Goal: Transaction & Acquisition: Purchase product/service

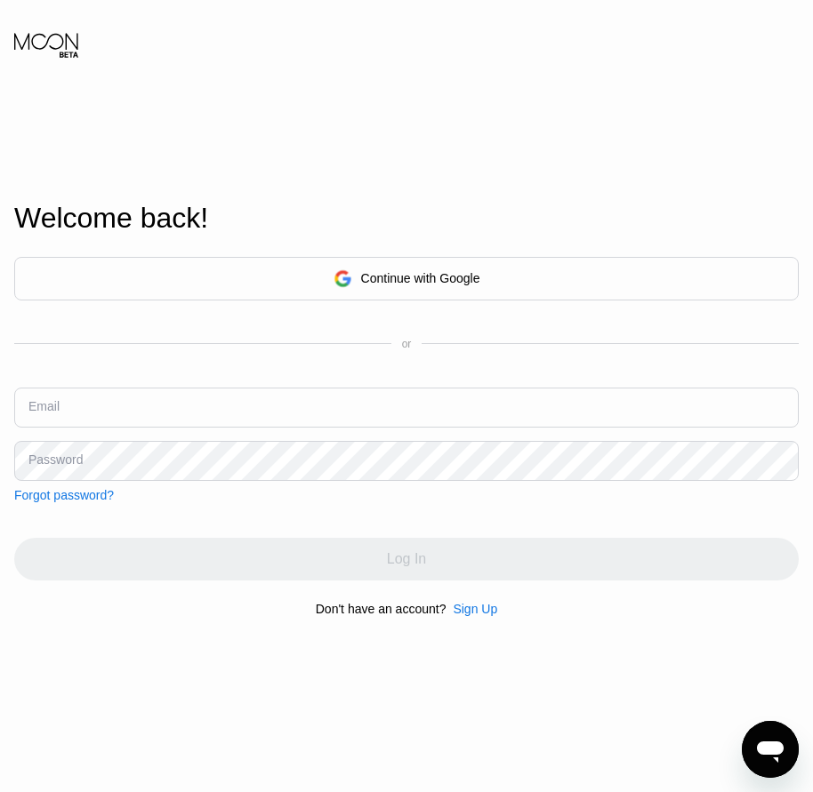
click at [44, 733] on div "Welcome back! Continue with Google or Email Password Forgot password? Log In Do…" at bounding box center [406, 408] width 813 height 871
click at [465, 616] on div "Sign Up" at bounding box center [475, 609] width 44 height 14
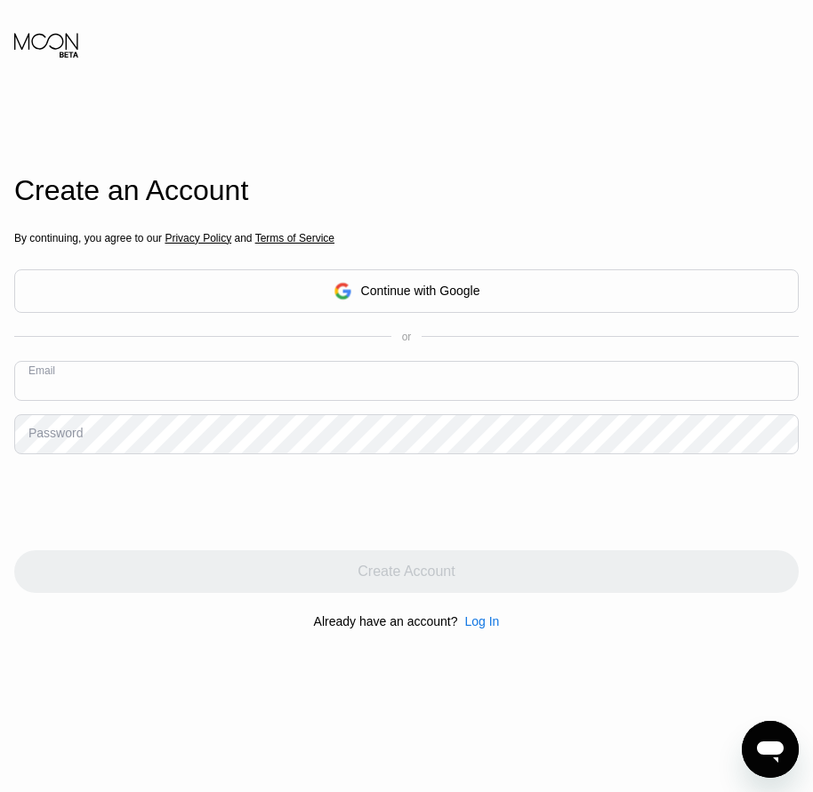
paste input "[EMAIL_ADDRESS][DOMAIN_NAME]"
type input "[EMAIL_ADDRESS][DOMAIN_NAME]"
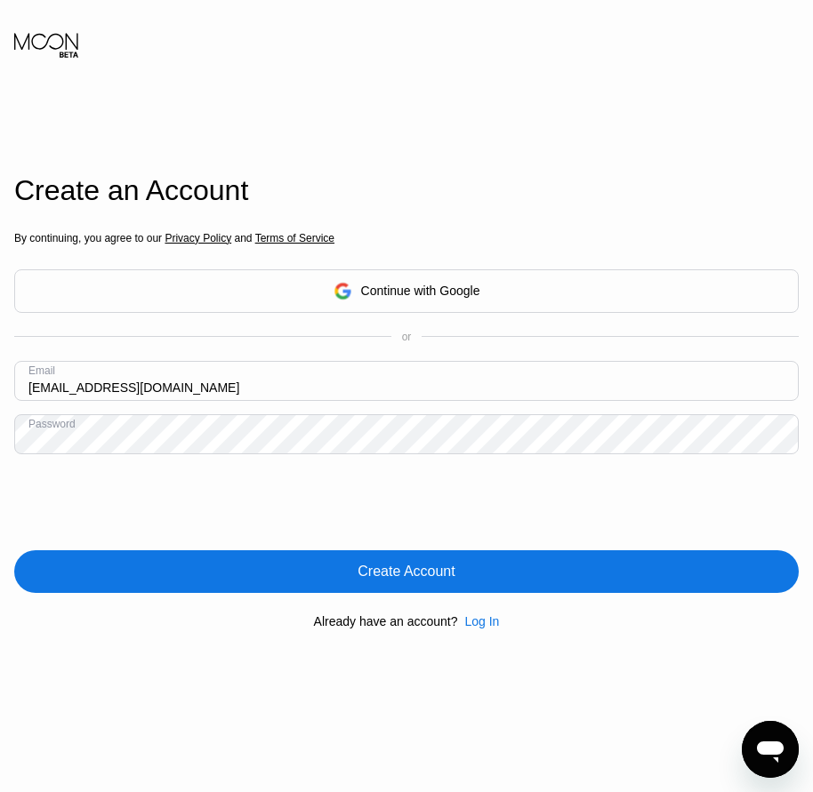
click at [397, 573] on div "Create Account" at bounding box center [405, 572] width 97 height 18
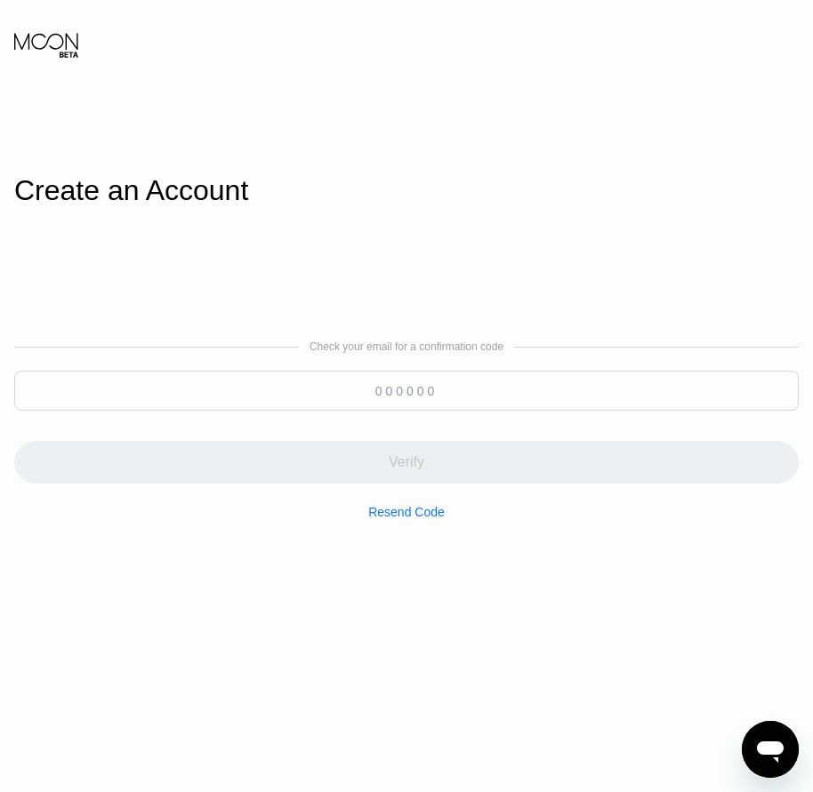
paste input "384476"
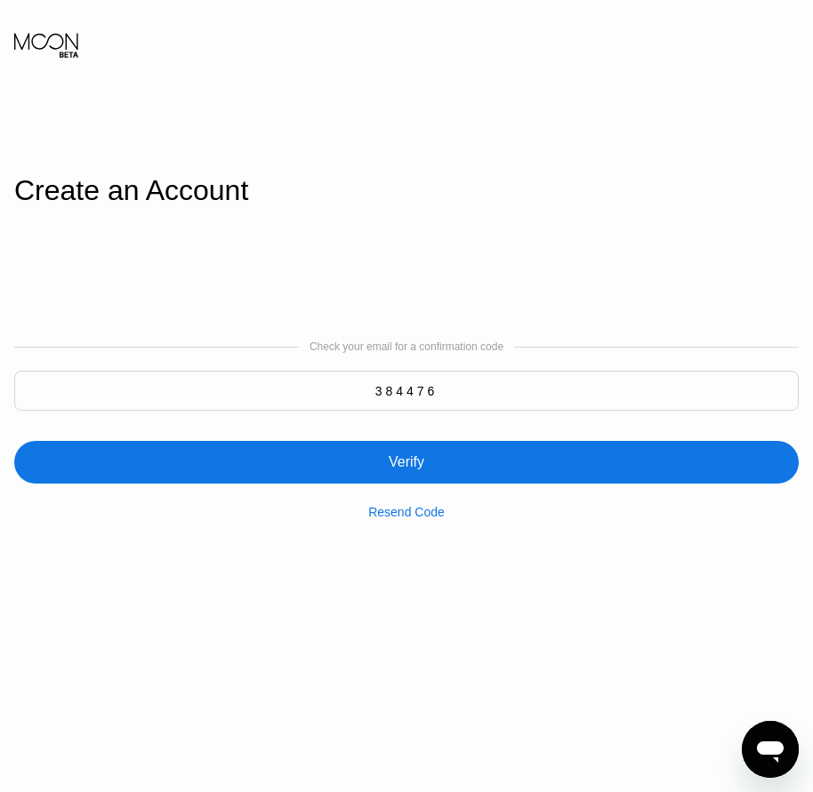
type input "384476"
click at [413, 468] on div "Verify" at bounding box center [407, 463] width 36 height 18
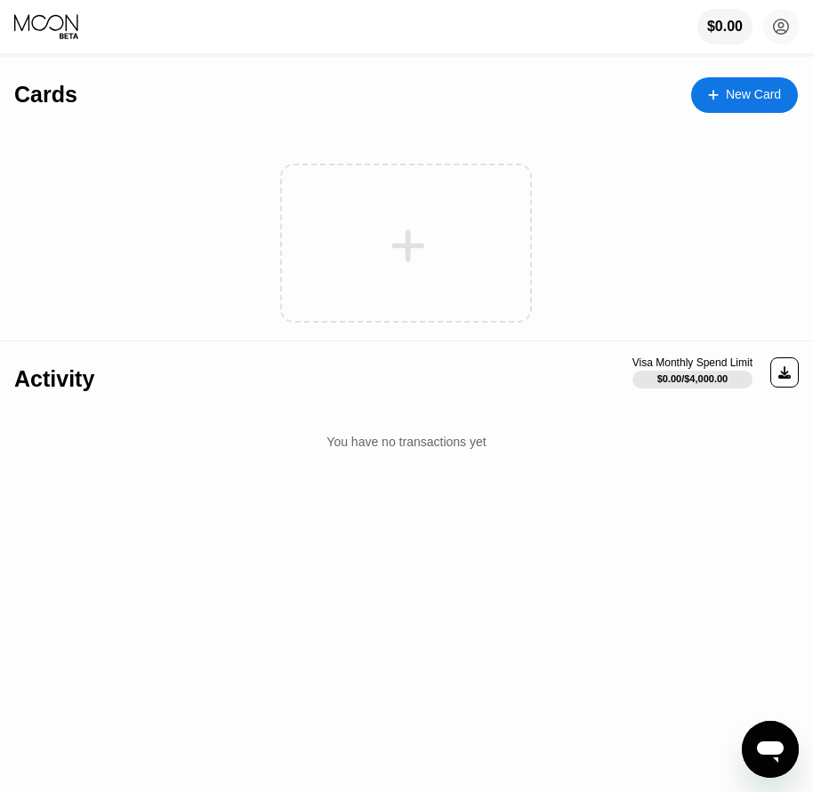
click at [736, 110] on div "New Card" at bounding box center [744, 95] width 107 height 36
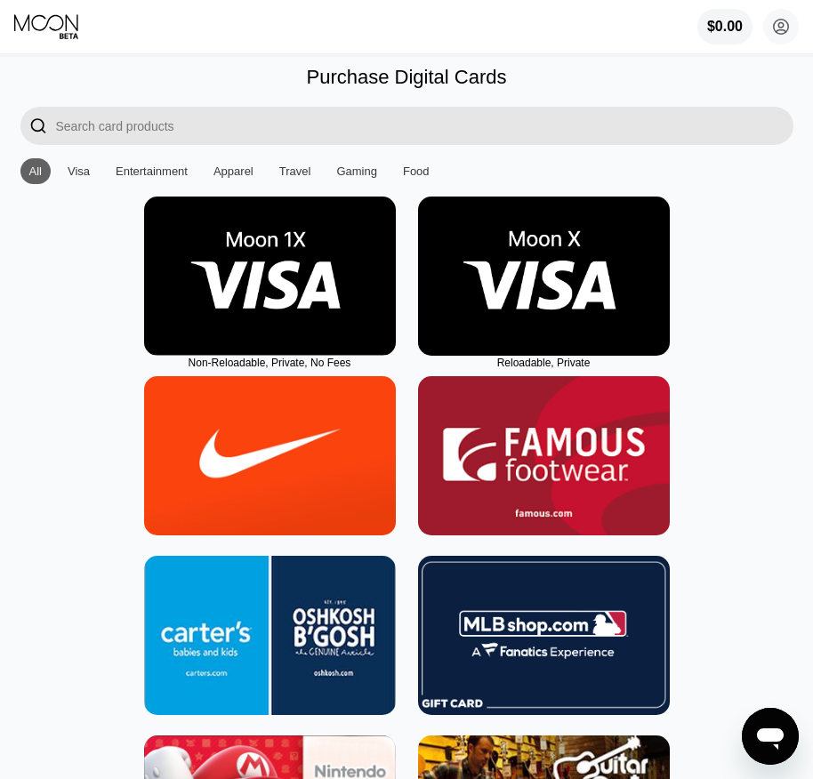
click at [540, 333] on img at bounding box center [544, 276] width 252 height 159
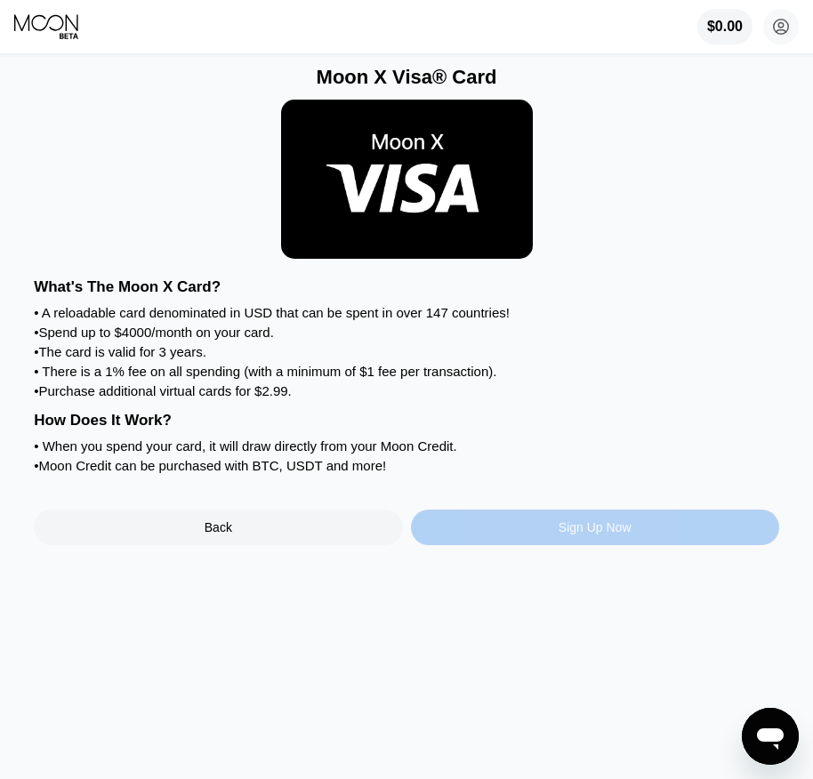
click at [585, 545] on div "Sign Up Now" at bounding box center [595, 528] width 368 height 36
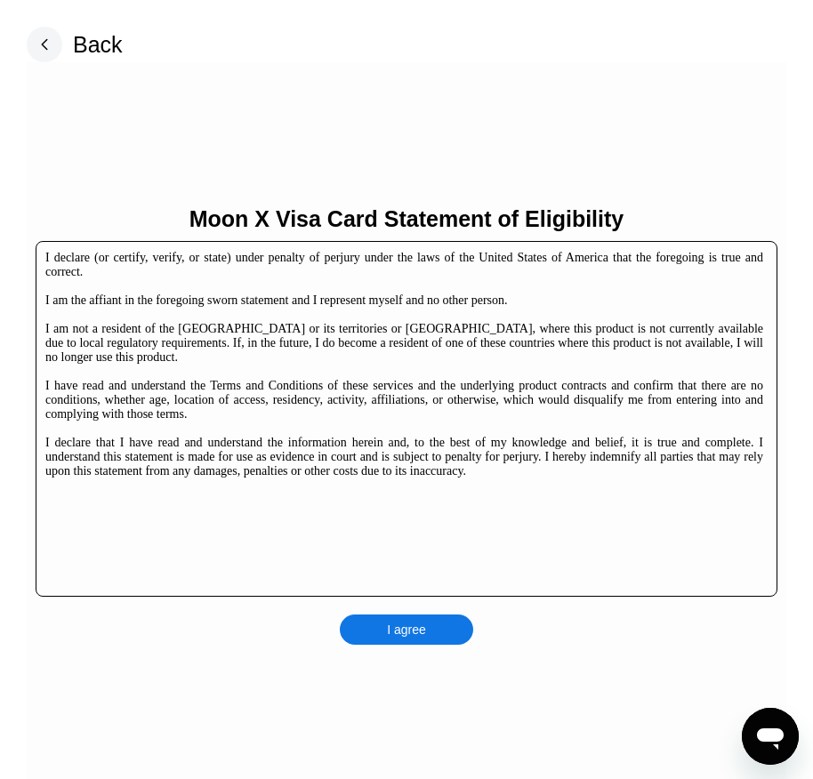
click at [412, 626] on div "I agree" at bounding box center [406, 630] width 39 height 16
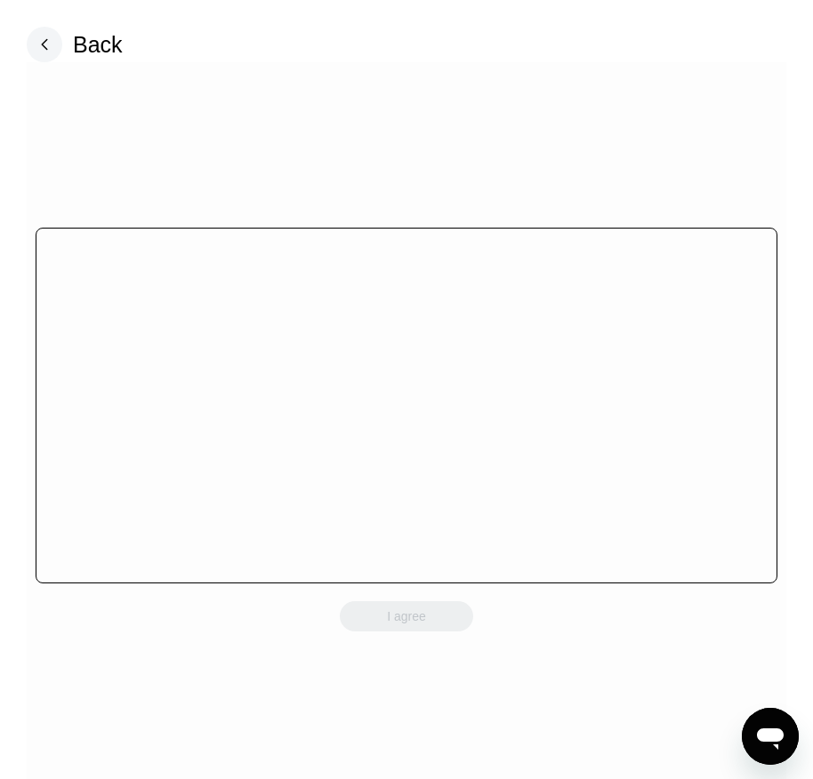
click at [437, 631] on div "I agree" at bounding box center [406, 616] width 133 height 30
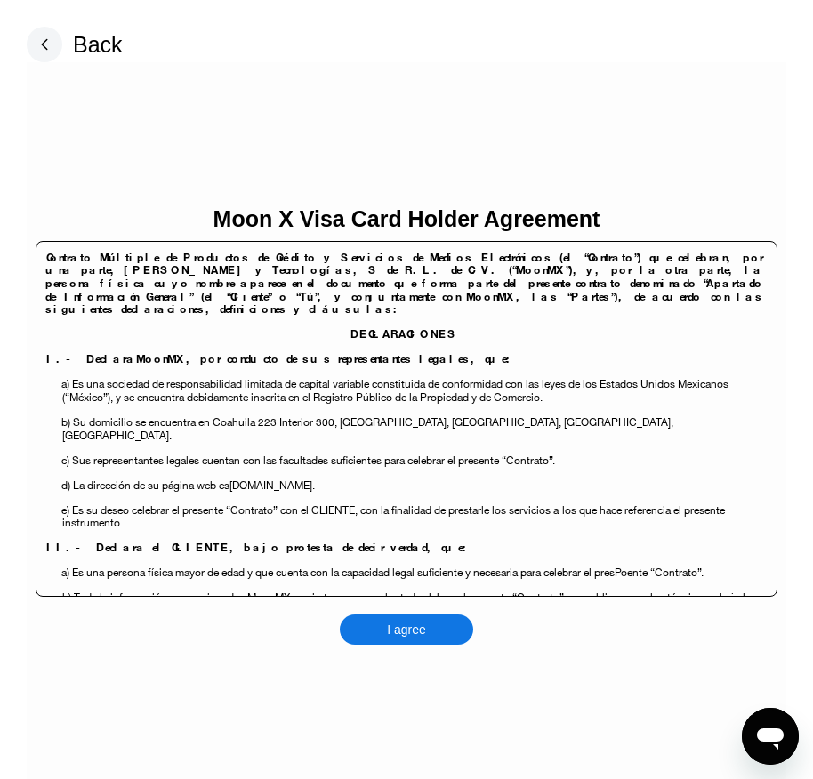
click at [438, 622] on div "I agree" at bounding box center [406, 629] width 133 height 30
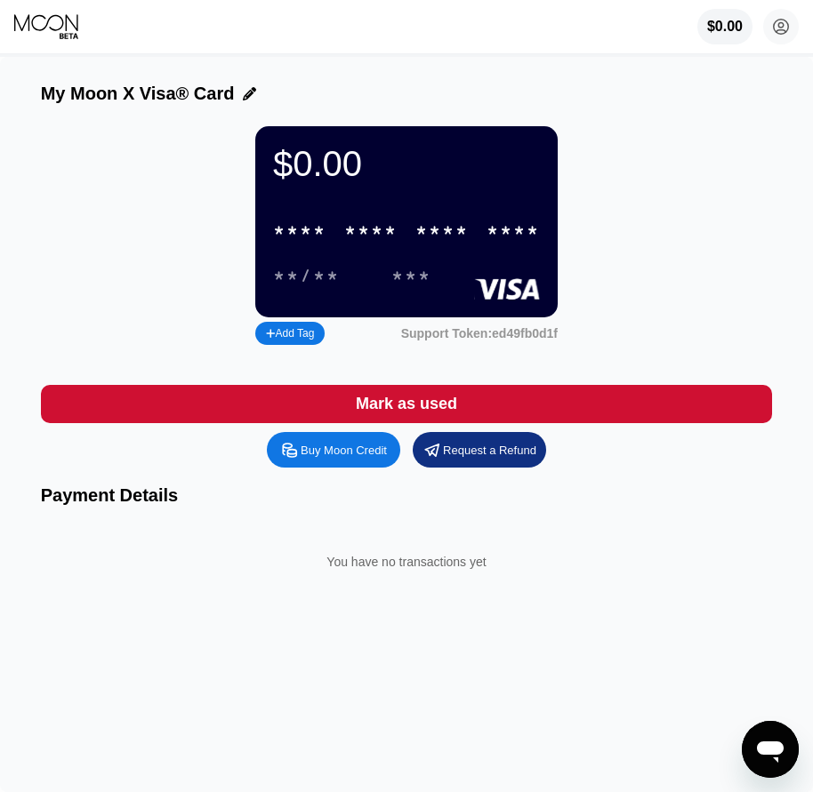
click at [420, 240] on div "* * * *" at bounding box center [441, 231] width 53 height 20
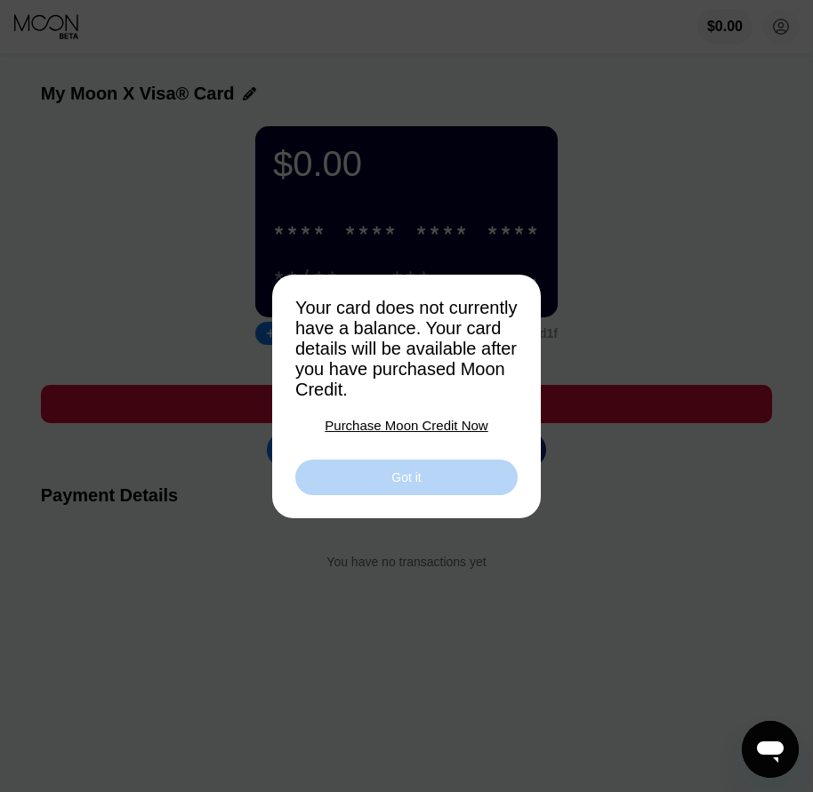
click at [377, 490] on div "Got it" at bounding box center [406, 478] width 222 height 36
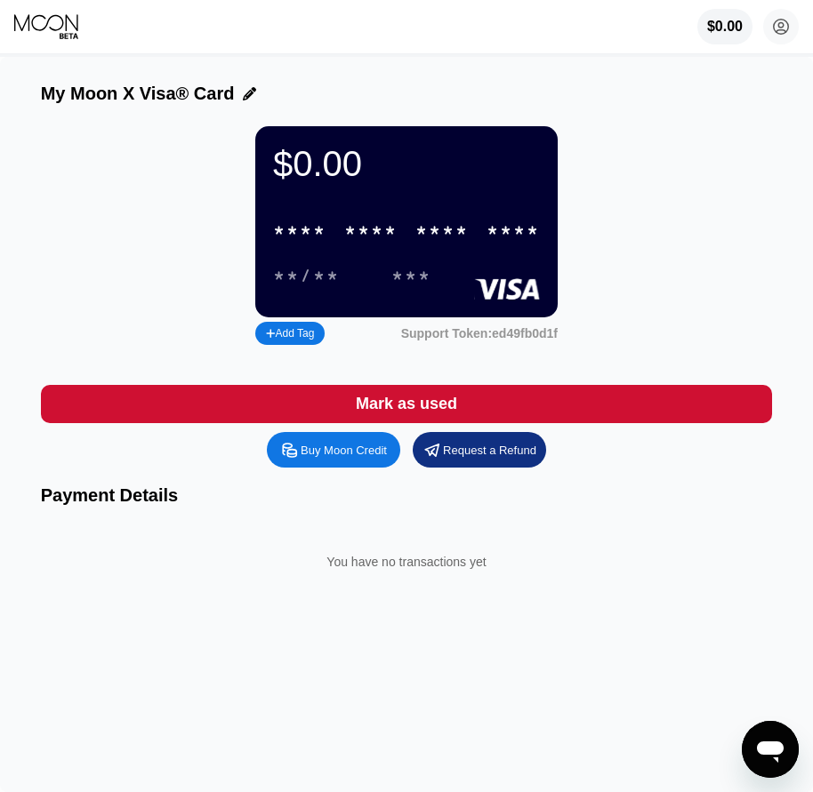
click at [360, 458] on div "Buy Moon Credit" at bounding box center [344, 450] width 86 height 15
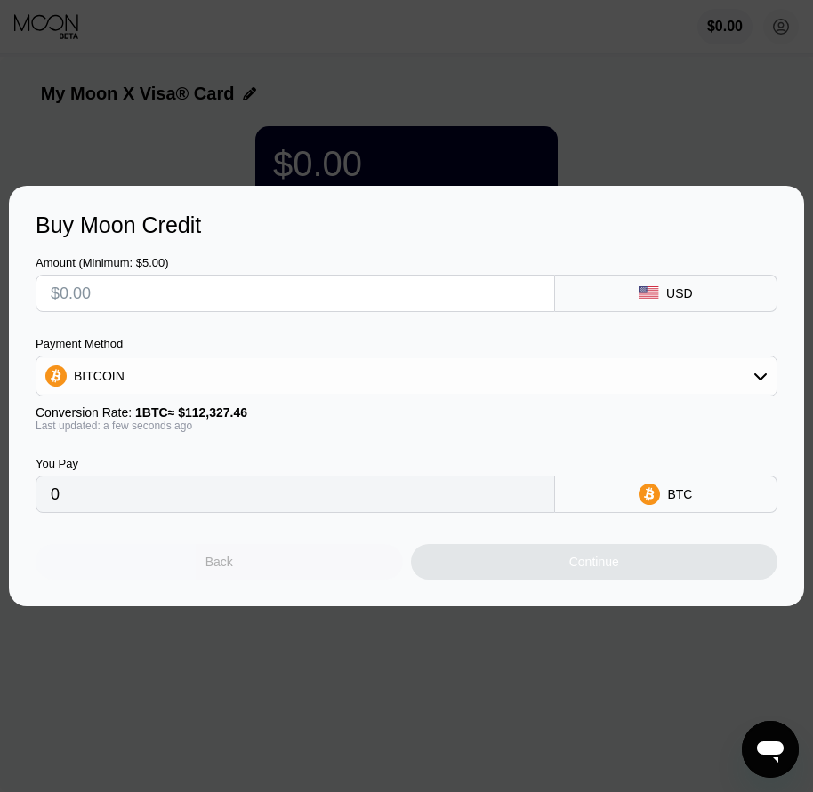
click at [292, 558] on div "Back" at bounding box center [219, 562] width 367 height 36
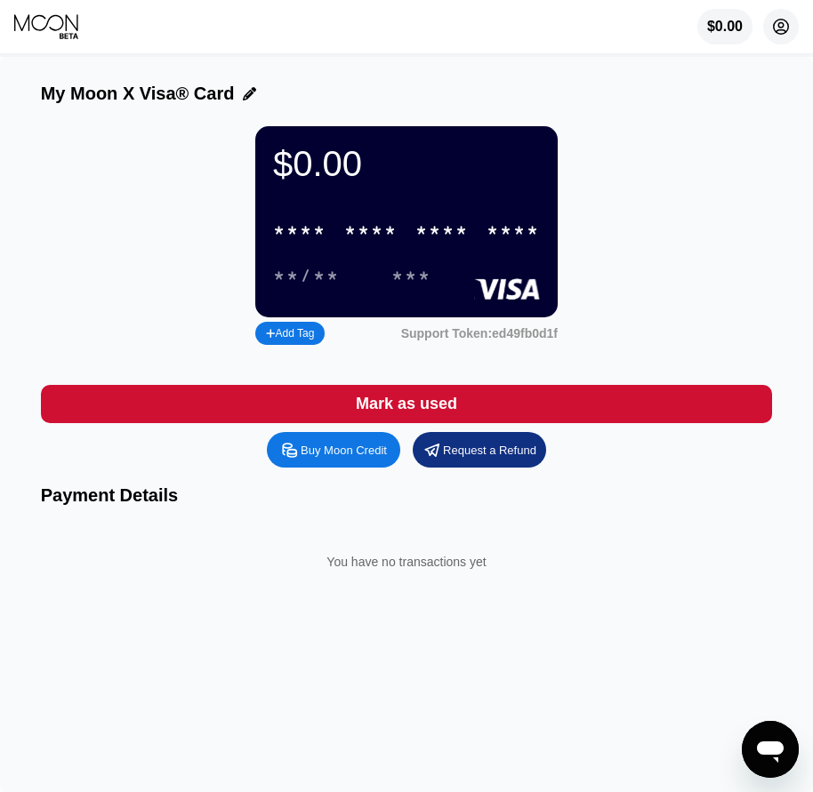
click at [779, 28] on icon at bounding box center [781, 27] width 10 height 10
